Goal: Task Accomplishment & Management: Manage account settings

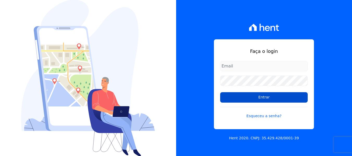
type input "[EMAIL_ADDRESS][DOMAIN_NAME]"
click at [276, 100] on input "Entrar" at bounding box center [264, 97] width 88 height 10
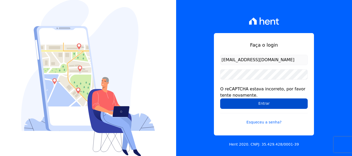
click at [258, 101] on input "Entrar" at bounding box center [264, 104] width 88 height 10
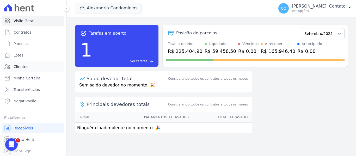
click at [35, 71] on link "Clientes" at bounding box center [33, 67] width 62 height 10
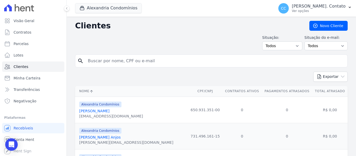
click at [41, 38] on ul "Visão Geral Contratos [GEOGRAPHIC_DATA] Lotes Clientes Minha Carteira Transferê…" at bounding box center [33, 61] width 62 height 91
click at [41, 46] on link "Parcelas" at bounding box center [33, 44] width 62 height 10
select select
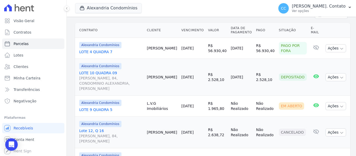
scroll to position [130, 0]
